Goal: Task Accomplishment & Management: Use online tool/utility

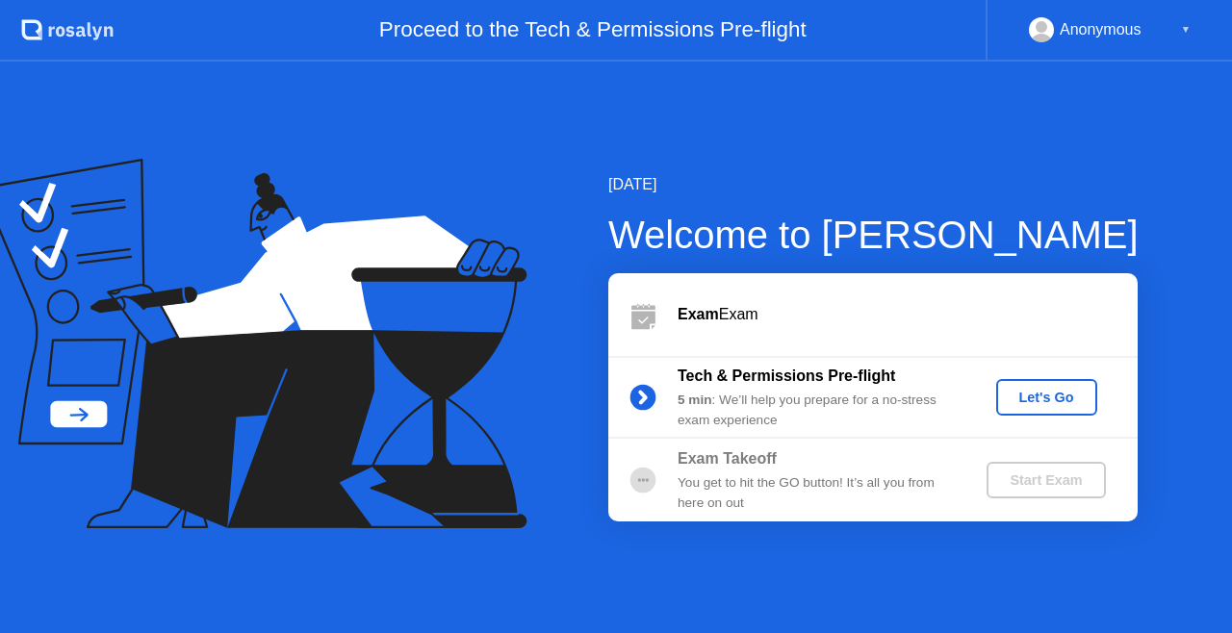
click at [1025, 402] on div "Let's Go" at bounding box center [1047, 397] width 86 height 15
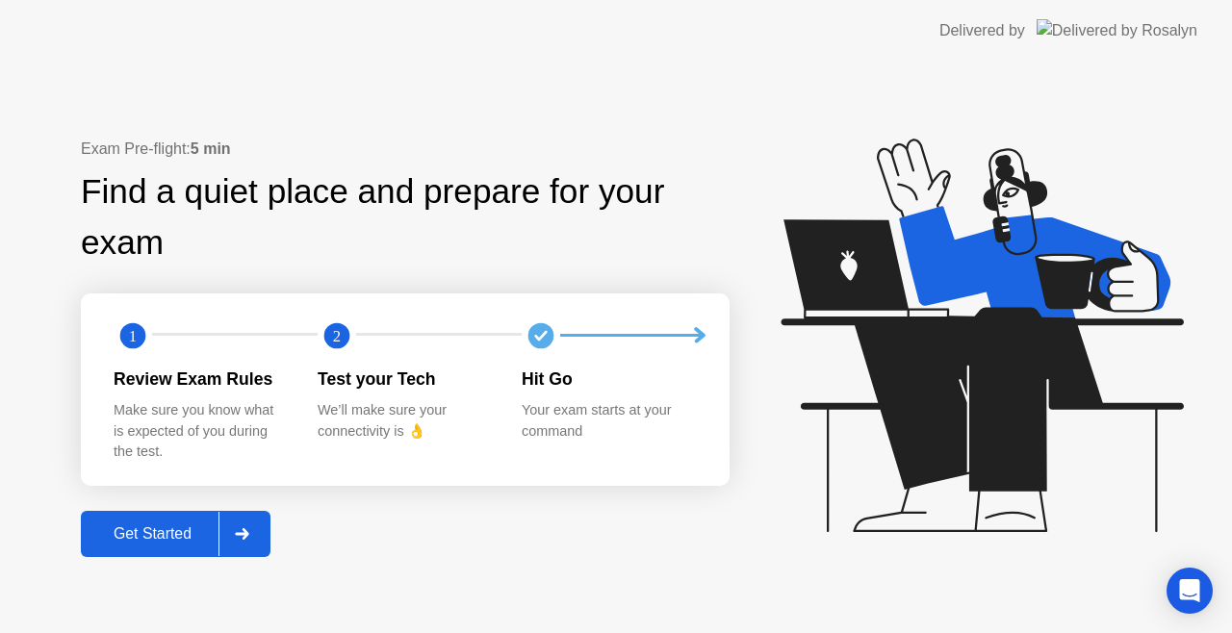
click at [187, 539] on div "Get Started" at bounding box center [153, 534] width 132 height 17
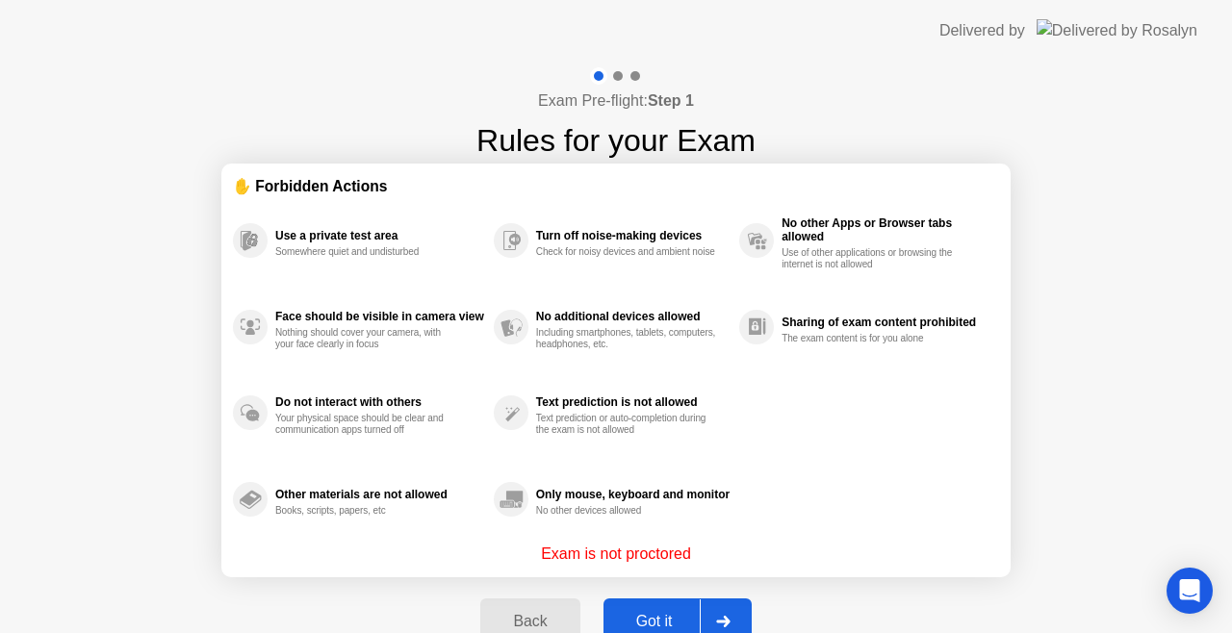
click at [546, 596] on div "Back Got it" at bounding box center [616, 622] width 294 height 89
click at [640, 622] on div "Got it" at bounding box center [654, 621] width 90 height 17
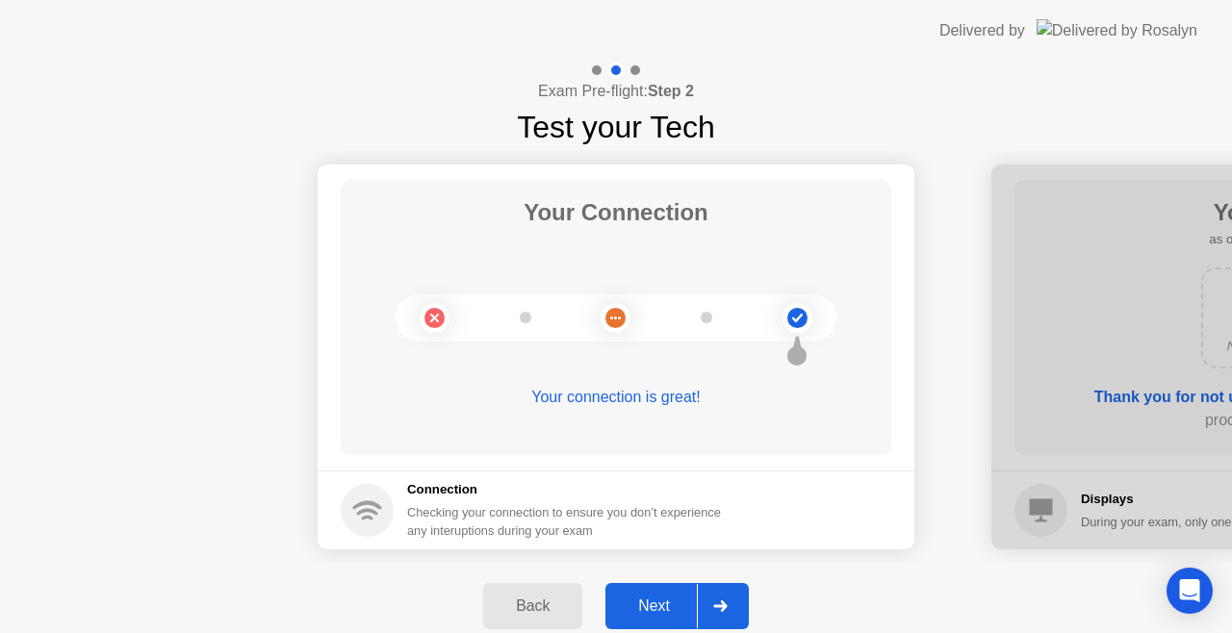
click at [678, 608] on div "Next" at bounding box center [654, 606] width 86 height 17
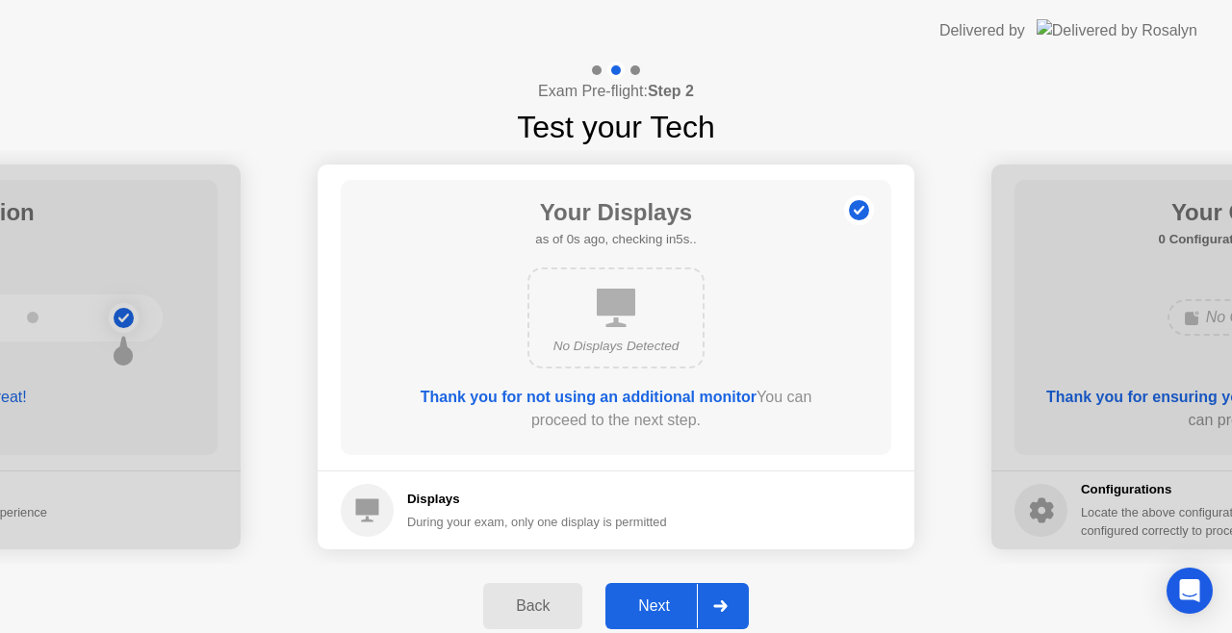
click at [664, 591] on button "Next" at bounding box center [677, 606] width 143 height 46
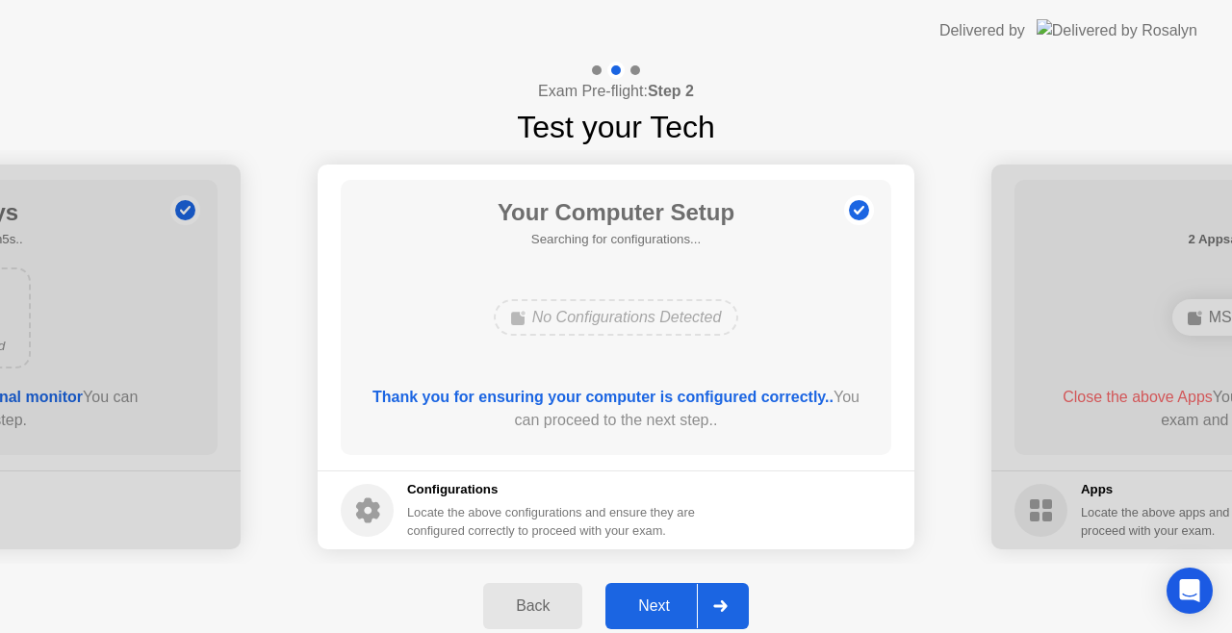
click at [664, 591] on button "Next" at bounding box center [677, 606] width 143 height 46
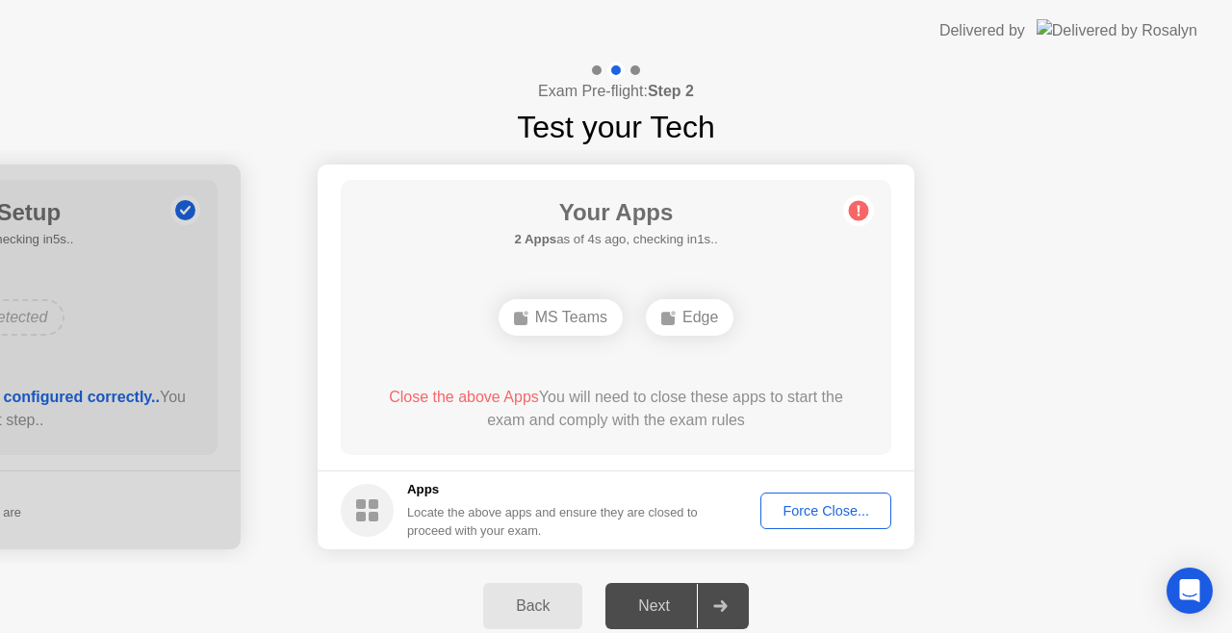
click at [776, 504] on div "Force Close..." at bounding box center [825, 511] width 117 height 15
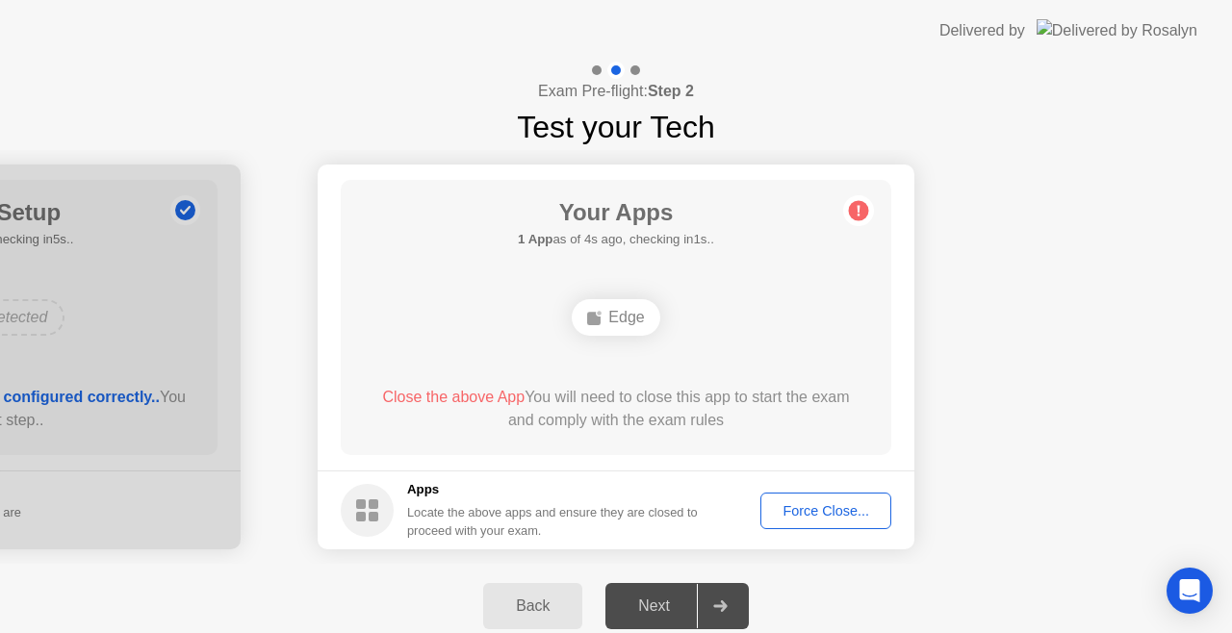
click at [821, 497] on button "Force Close..." at bounding box center [826, 511] width 131 height 37
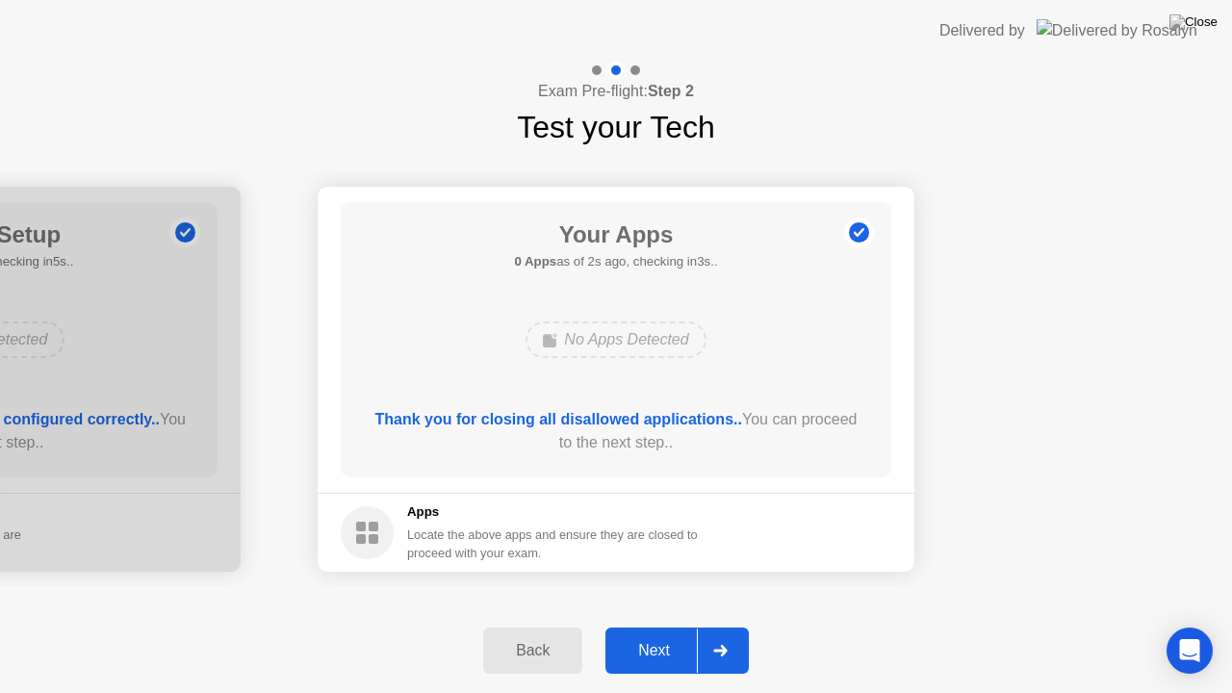
click at [664, 633] on div "Next" at bounding box center [654, 650] width 86 height 17
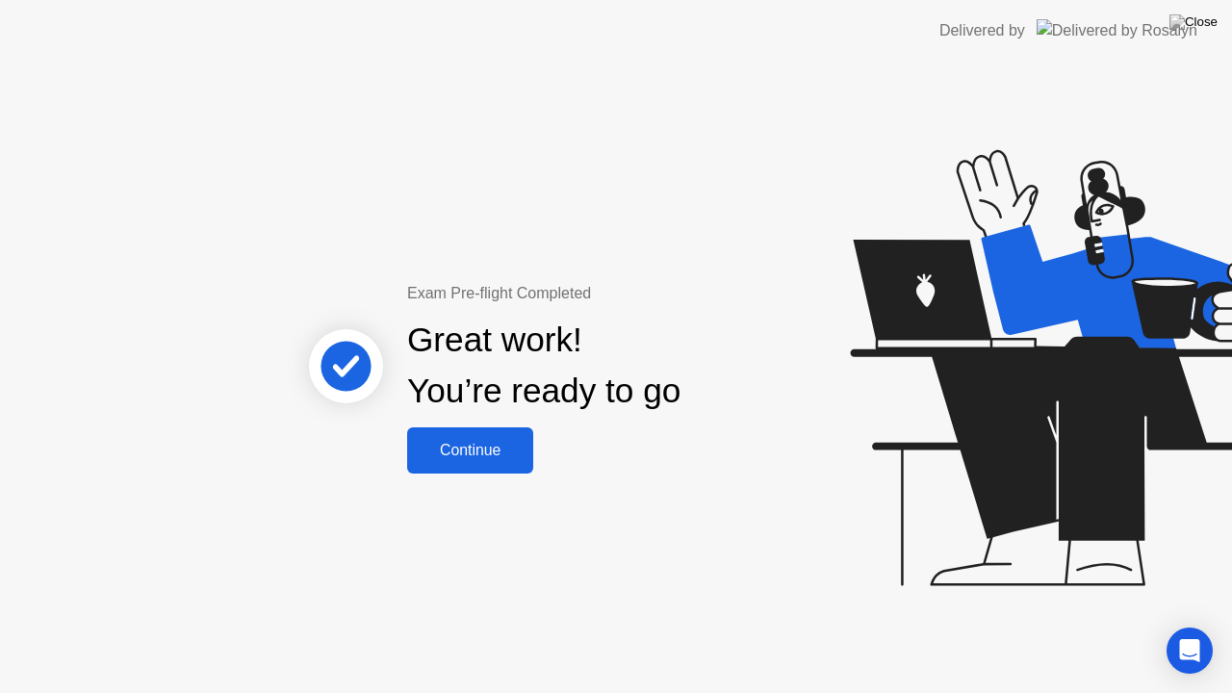
click at [454, 490] on div "Exam Pre-flight Completed Great work! You’re ready to go Continue" at bounding box center [616, 378] width 1232 height 632
click at [454, 437] on button "Continue" at bounding box center [470, 450] width 126 height 46
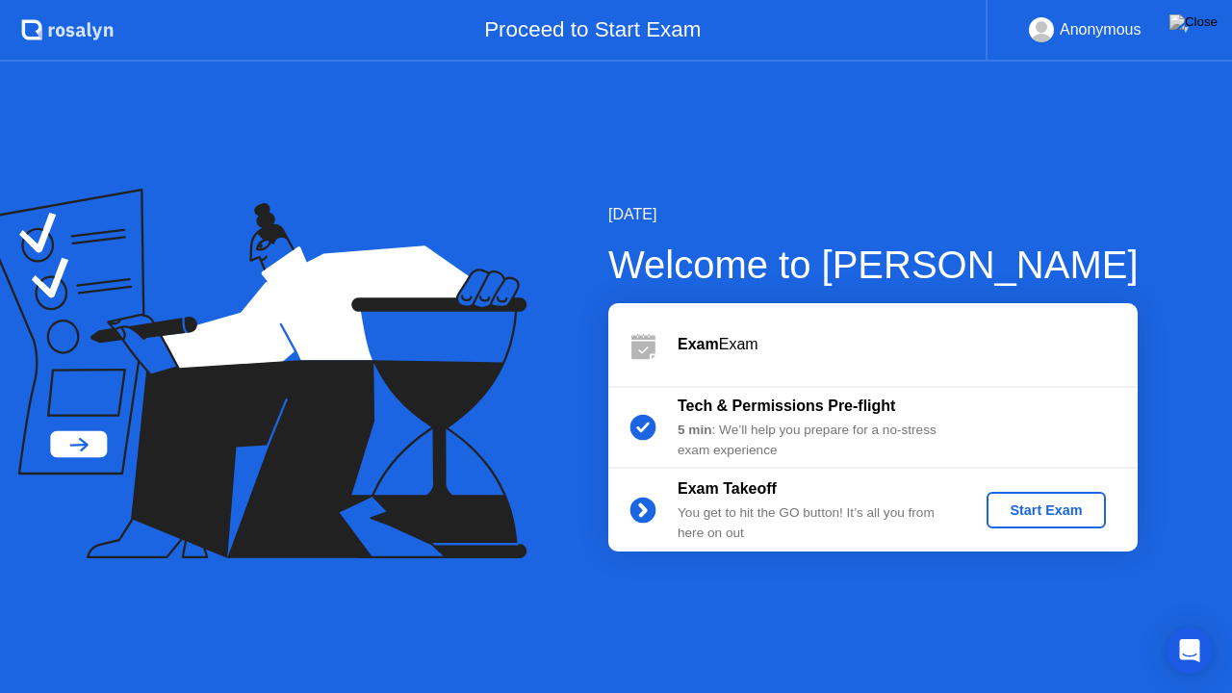
click at [1014, 503] on div "Start Exam" at bounding box center [1045, 510] width 103 height 15
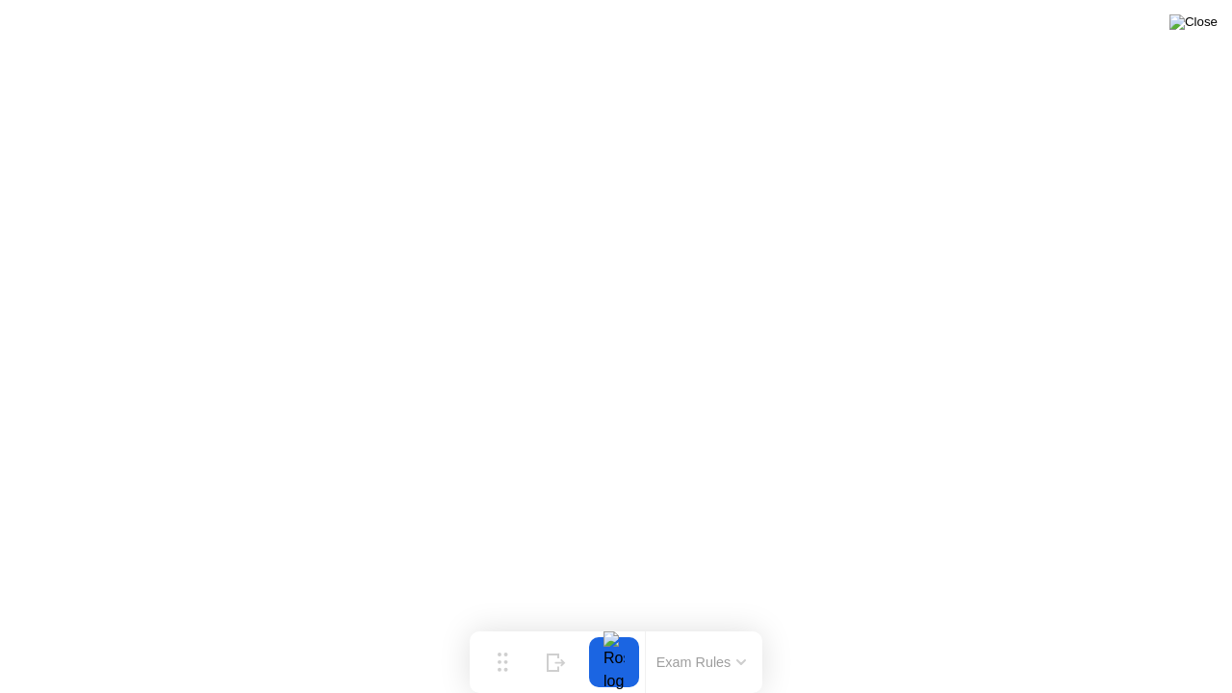
click at [1202, 27] on img at bounding box center [1194, 21] width 48 height 15
